Goal: Navigation & Orientation: Go to known website

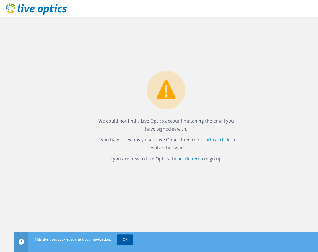
click at [128, 240] on link "OK" at bounding box center [125, 240] width 16 height 10
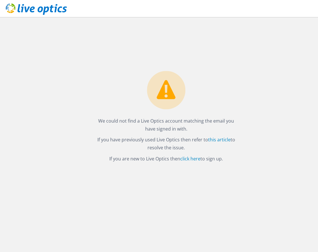
click at [44, 9] on use at bounding box center [36, 8] width 61 height 11
click at [222, 138] on link "this article" at bounding box center [219, 140] width 23 height 6
click at [195, 157] on link "click here" at bounding box center [190, 159] width 20 height 6
click at [28, 7] on use at bounding box center [36, 8] width 61 height 11
click at [30, 8] on icon at bounding box center [36, 9] width 61 height 12
